Goal: Task Accomplishment & Management: Manage account settings

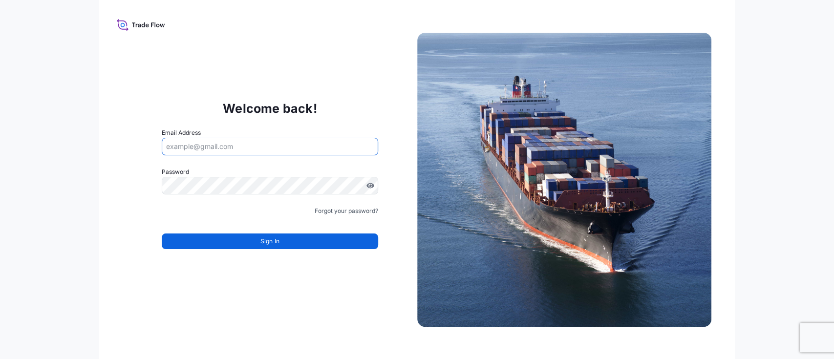
click at [217, 144] on input "Email Address" at bounding box center [270, 147] width 216 height 18
drag, startPoint x: 254, startPoint y: 145, endPoint x: 123, endPoint y: 129, distance: 131.9
click at [123, 129] on div "Welcome back! Email Address indyimports@bdpint.com Password Must include: Upper…" at bounding box center [270, 179] width 294 height 201
type input "[PERSON_NAME][EMAIL_ADDRESS][DOMAIN_NAME]"
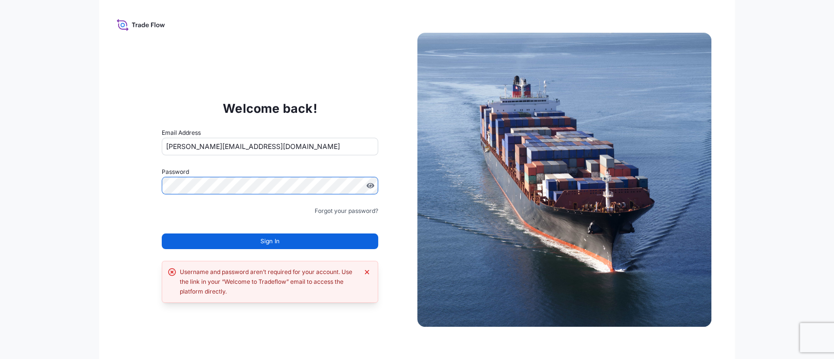
click at [238, 249] on form "Email Address emily.cherry@bdpint.com Password Must include: Upper & lower case…" at bounding box center [270, 194] width 216 height 133
click at [242, 247] on button "Sign In" at bounding box center [270, 242] width 216 height 16
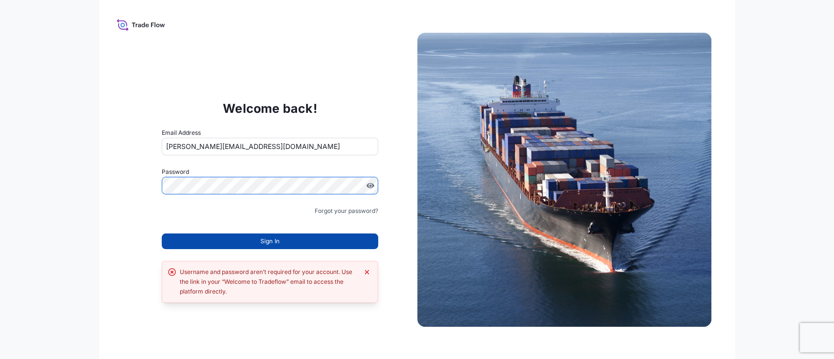
click at [264, 238] on span "Sign In" at bounding box center [269, 242] width 19 height 10
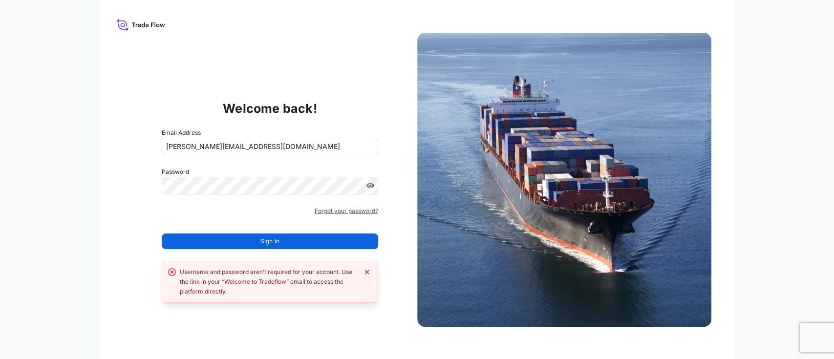
click at [334, 208] on link "Forgot your password?" at bounding box center [347, 211] width 64 height 10
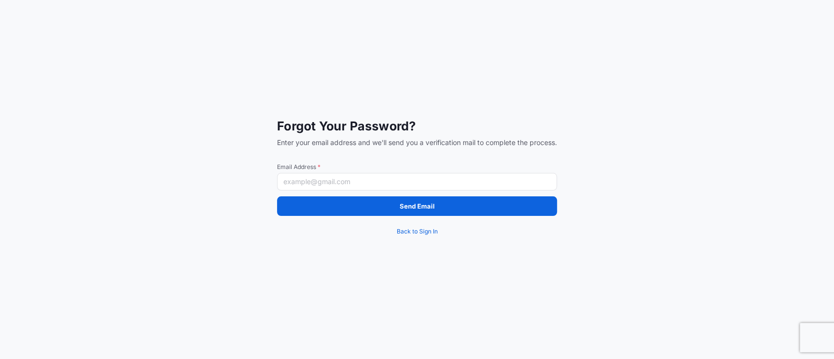
click at [327, 182] on input "Email Address *" at bounding box center [417, 182] width 280 height 18
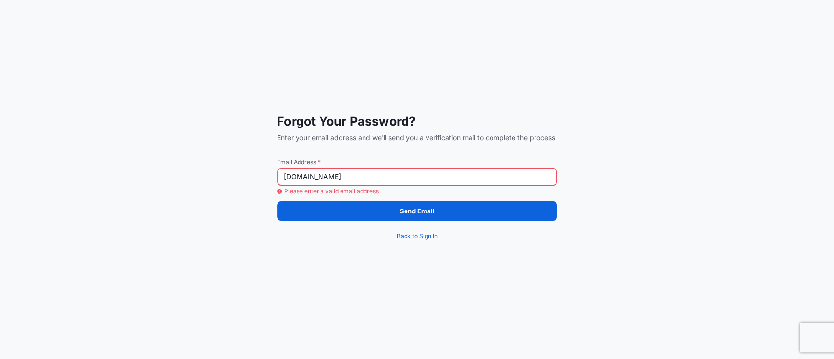
type input "[PERSON_NAME][EMAIL_ADDRESS][DOMAIN_NAME]"
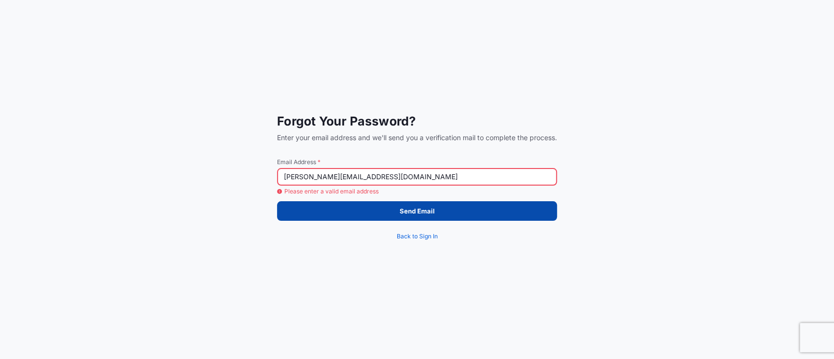
click at [386, 212] on button "Send Email" at bounding box center [417, 211] width 280 height 20
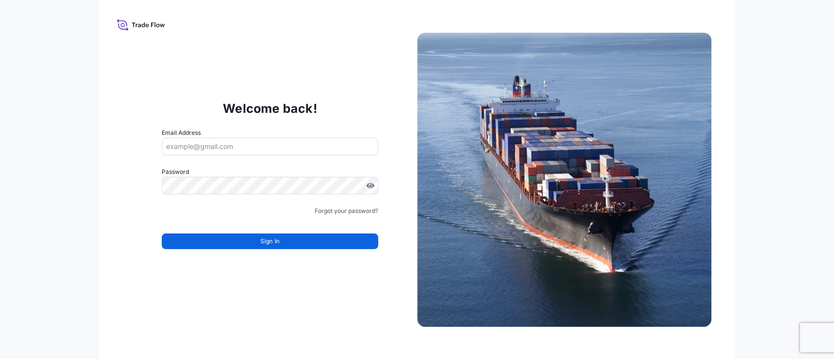
click at [209, 139] on input "Email Address" at bounding box center [270, 147] width 216 height 18
type input "[EMAIL_ADDRESS][DOMAIN_NAME]"
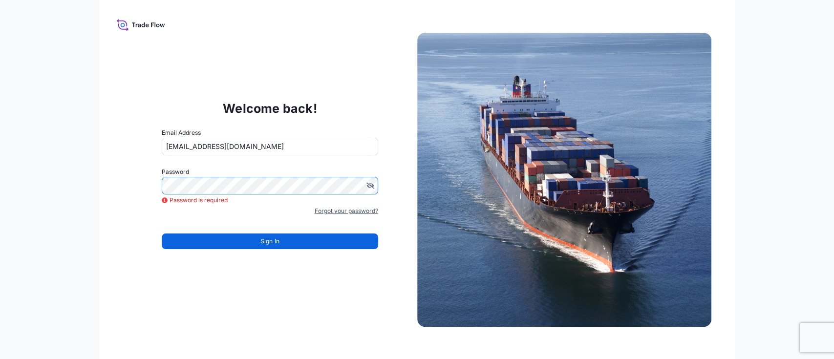
click at [325, 208] on link "Forgot your password?" at bounding box center [347, 211] width 64 height 10
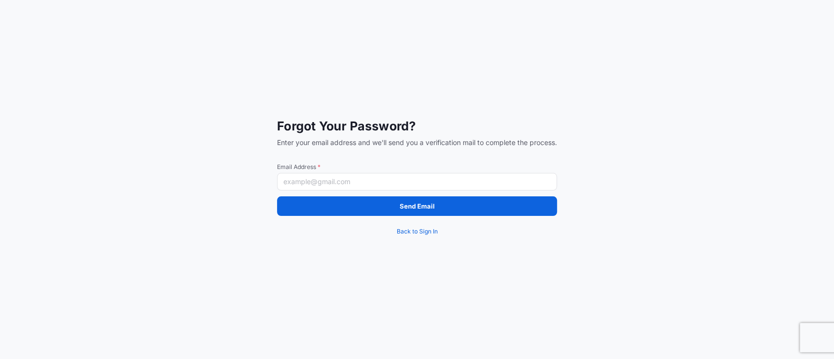
click at [308, 173] on input "Email Address *" at bounding box center [417, 182] width 280 height 18
type input "indyimports@bdpint.com"
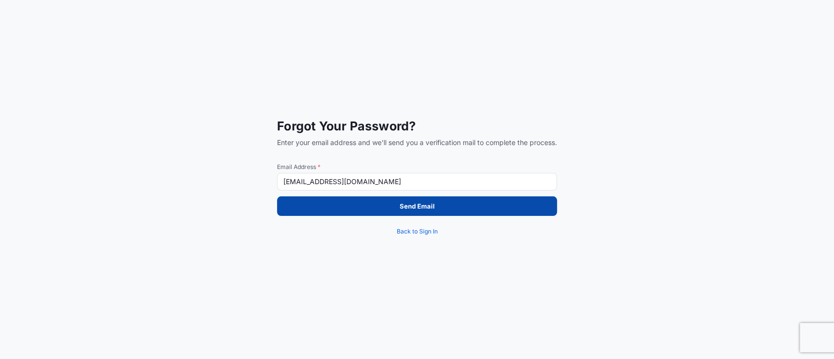
click at [333, 207] on button "Send Email" at bounding box center [417, 206] width 280 height 20
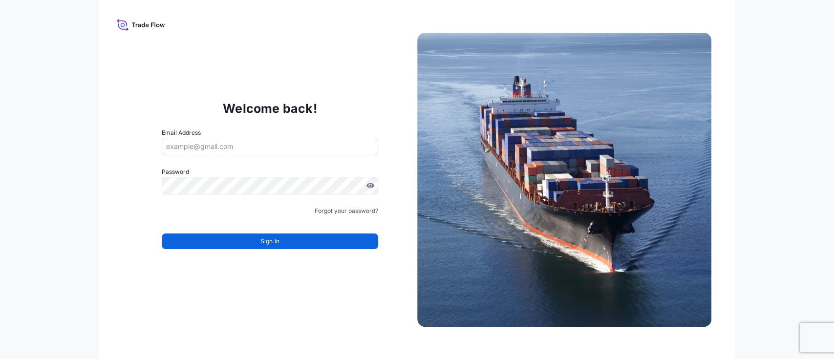
click at [131, 25] on icon at bounding box center [141, 25] width 48 height 14
click at [126, 24] on icon at bounding box center [122, 22] width 10 height 7
click at [219, 143] on input "Email Address" at bounding box center [270, 147] width 216 height 18
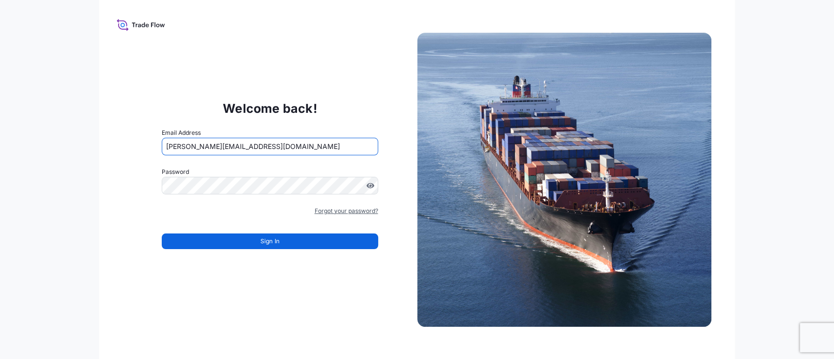
type input "[PERSON_NAME][EMAIL_ADDRESS][DOMAIN_NAME]"
click at [332, 209] on link "Forgot your password?" at bounding box center [347, 211] width 64 height 10
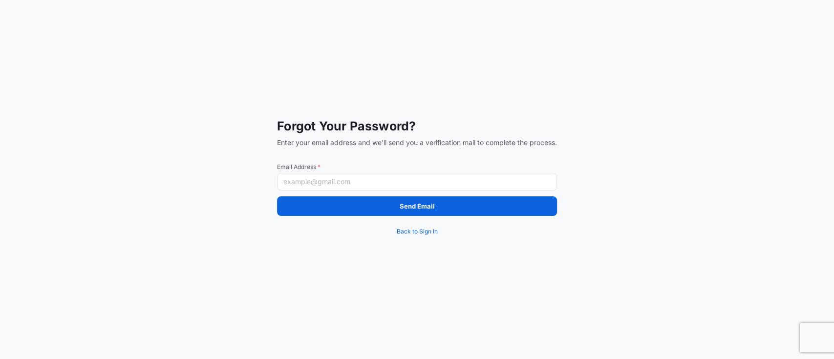
click at [343, 187] on input "Email Address *" at bounding box center [417, 182] width 280 height 18
type input "[PERSON_NAME][EMAIL_ADDRESS][DOMAIN_NAME]"
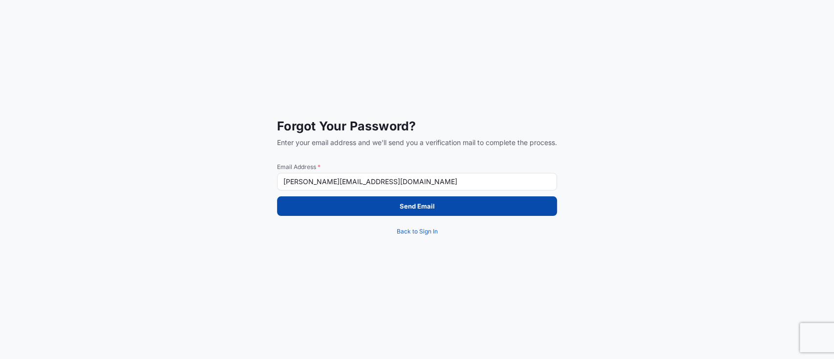
click at [371, 214] on button "Send Email" at bounding box center [417, 206] width 280 height 20
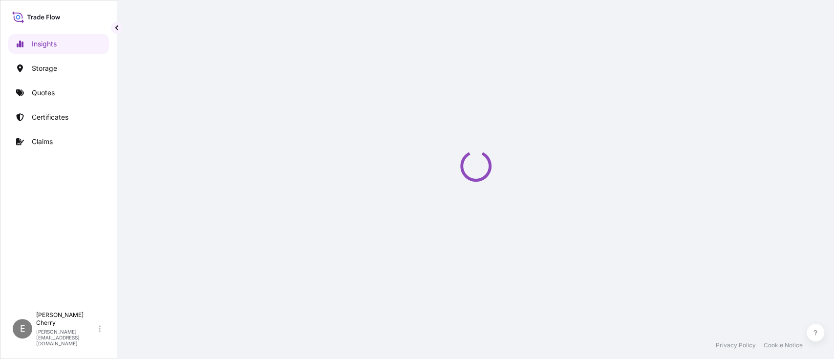
select select "2025"
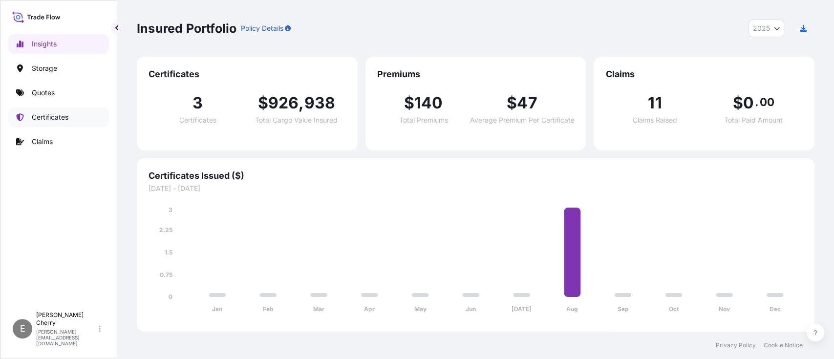
click at [58, 111] on link "Certificates" at bounding box center [58, 118] width 101 height 20
